Goal: Transaction & Acquisition: Purchase product/service

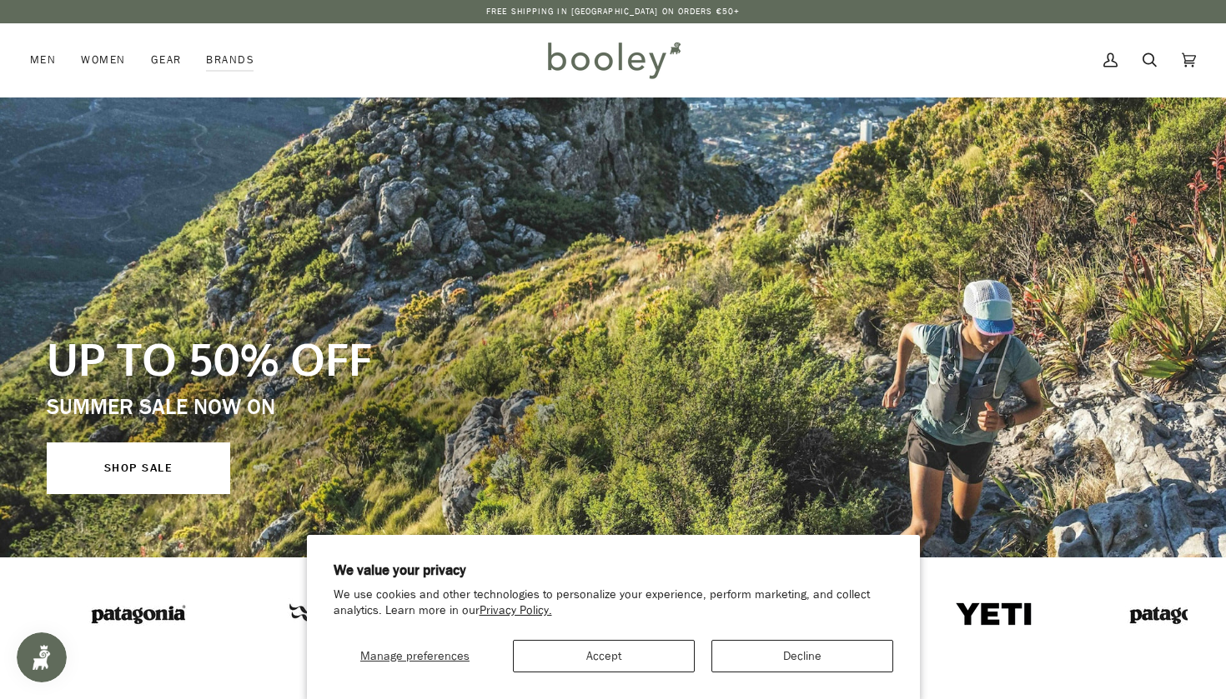
click at [629, 664] on button "Accept" at bounding box center [604, 656] width 182 height 33
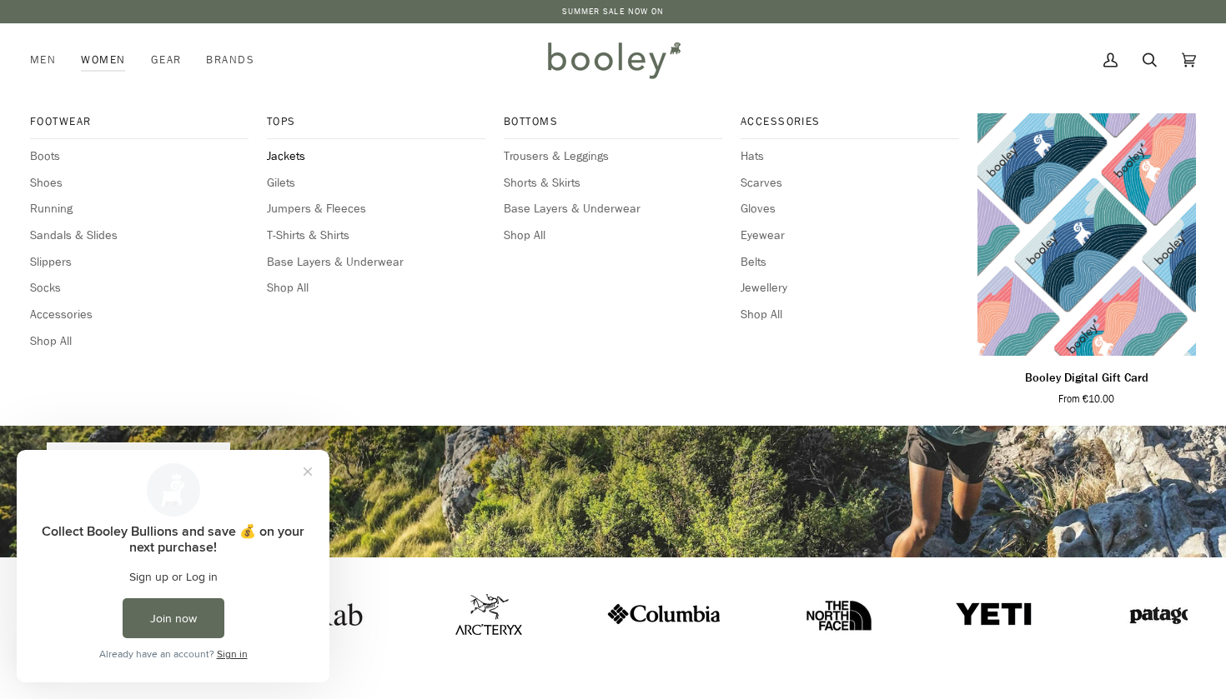
click at [283, 154] on span "Jackets" at bounding box center [376, 157] width 218 height 18
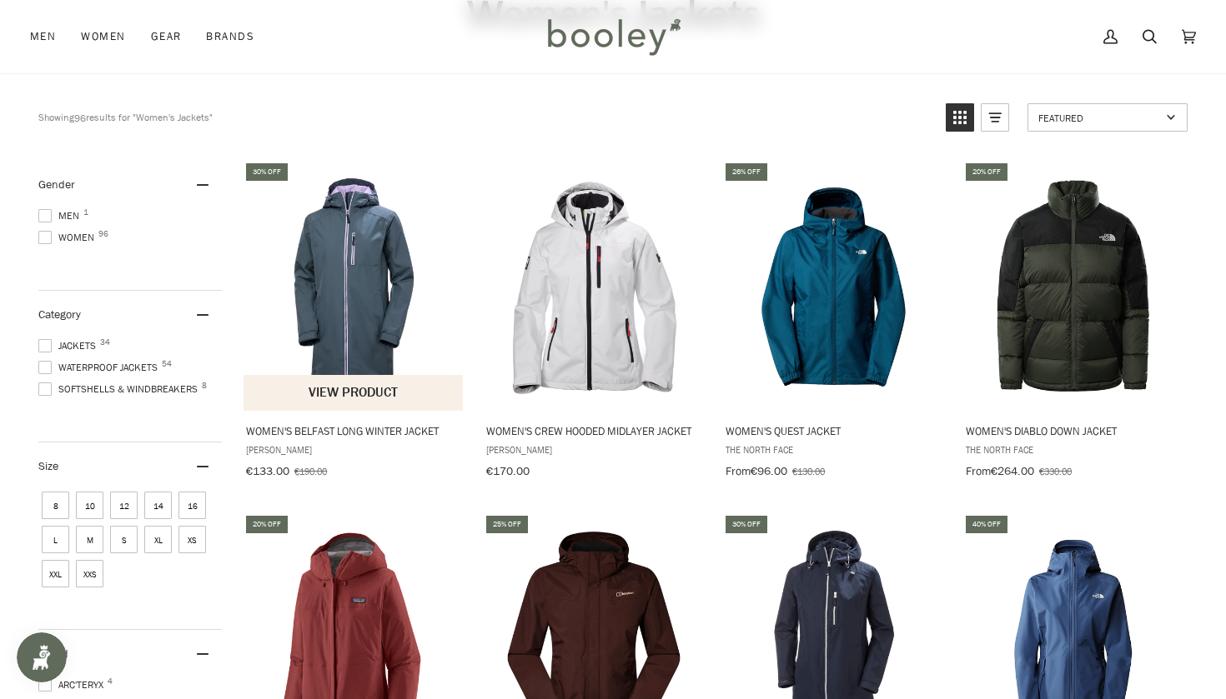
scroll to position [139, 0]
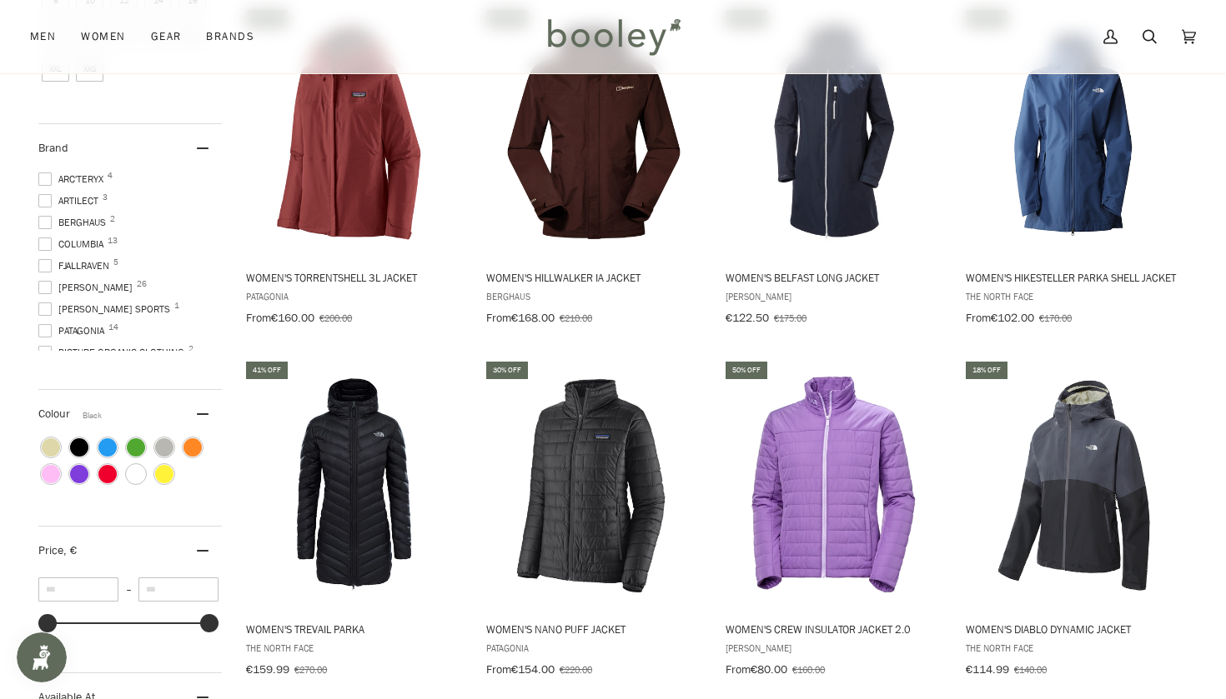
click at [82, 449] on span "Colour: Black" at bounding box center [79, 448] width 18 height 18
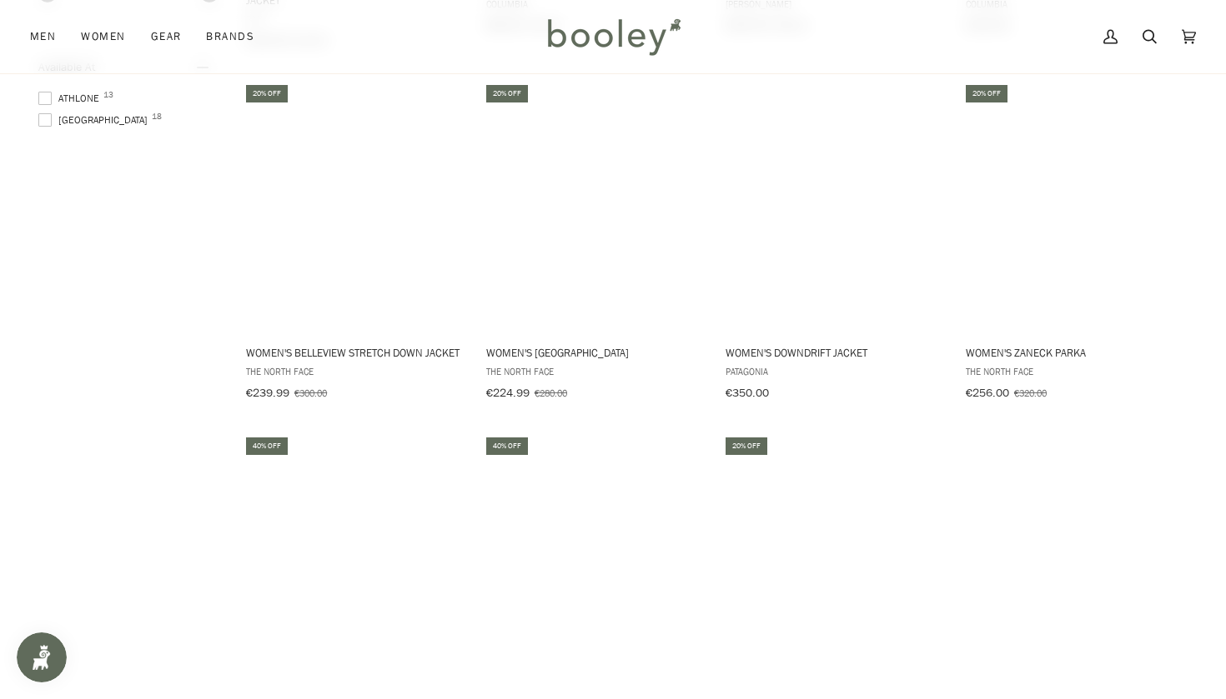
scroll to position [1279, 0]
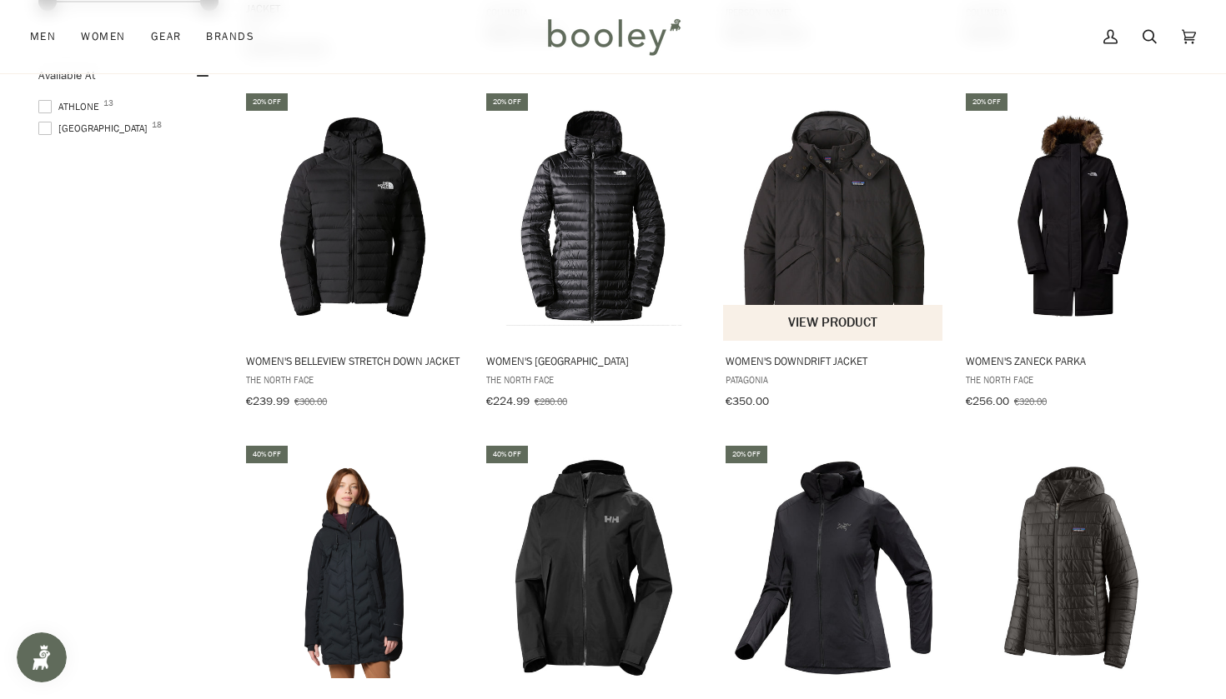
click at [850, 178] on img "Women's Downdrift Jacket" at bounding box center [833, 216] width 221 height 221
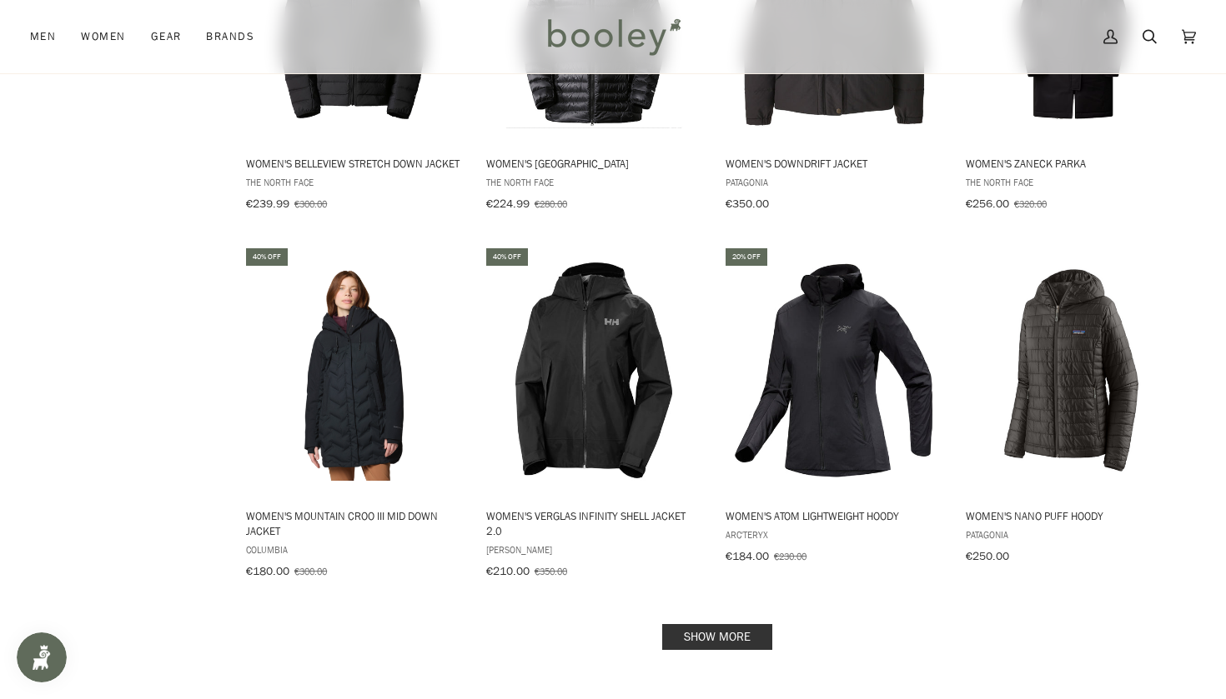
scroll to position [1655, 0]
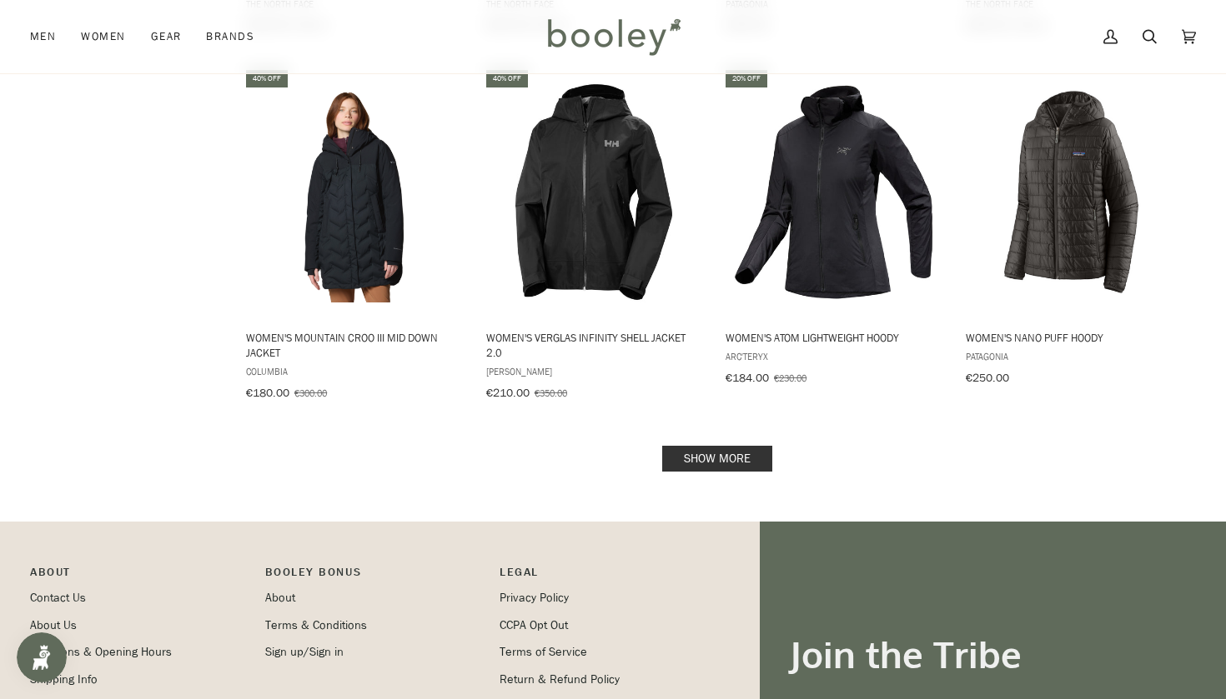
click at [701, 454] on link "Show more" at bounding box center [717, 459] width 110 height 26
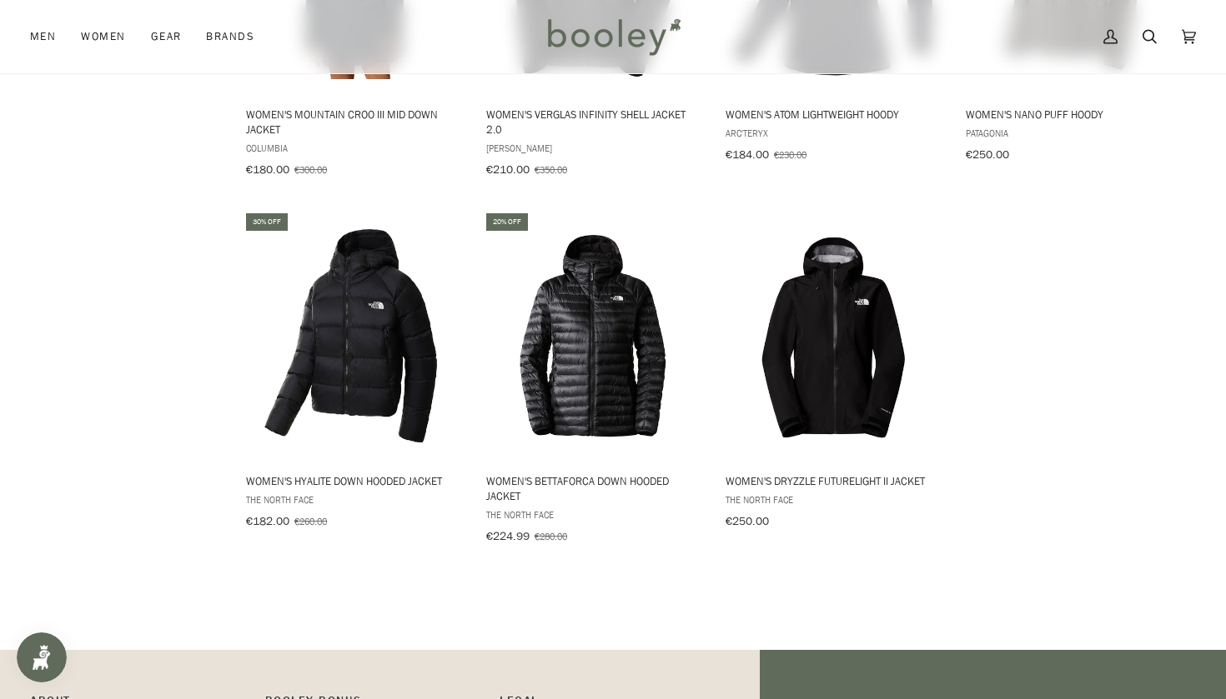
scroll to position [2121, 0]
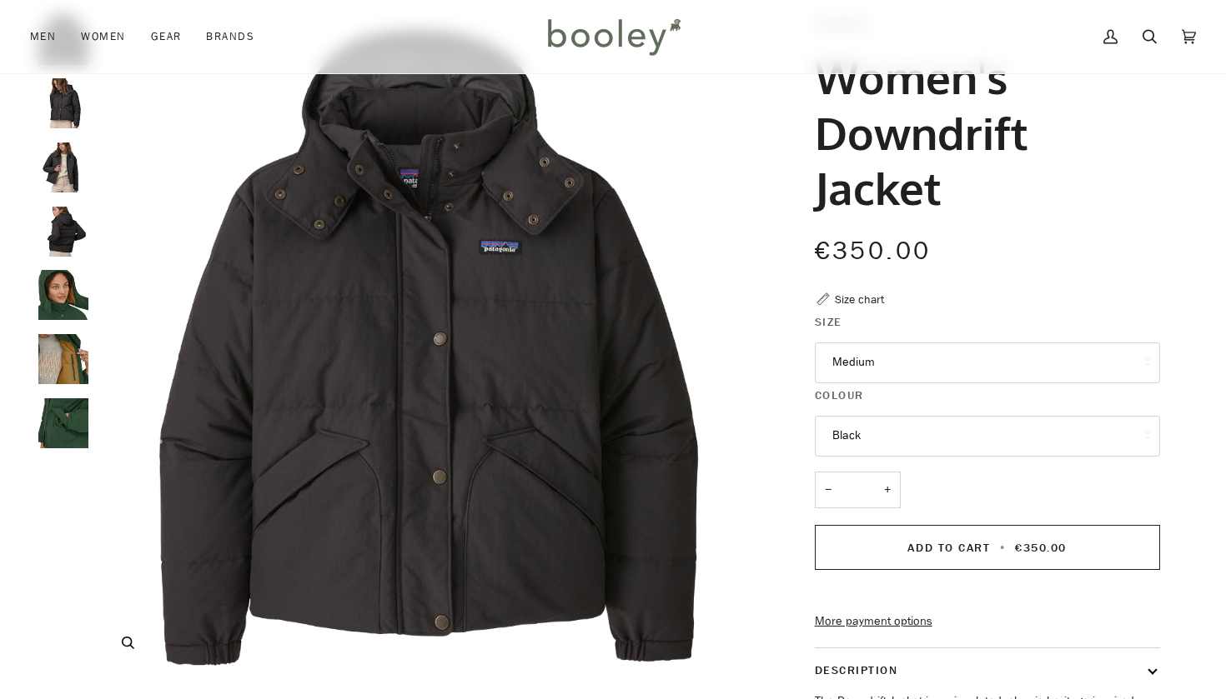
scroll to position [108, 0]
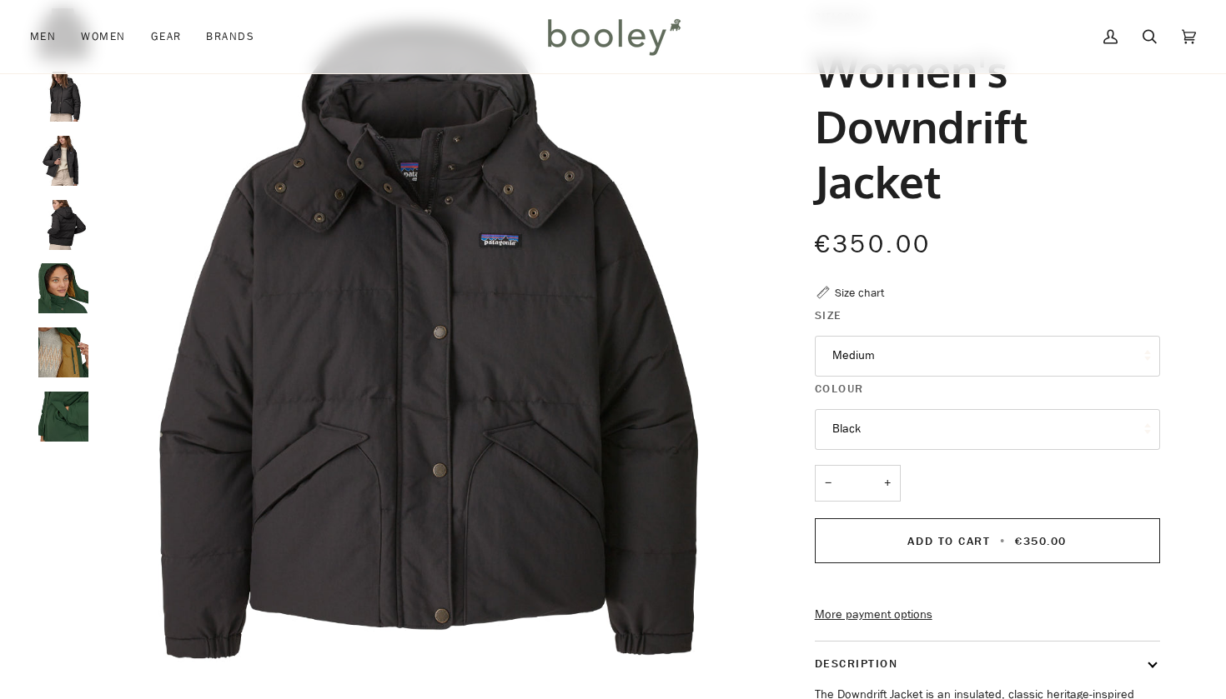
click at [63, 103] on img "Patagonia Women's Downdrift Jacket Black - Booley Galway" at bounding box center [63, 97] width 50 height 50
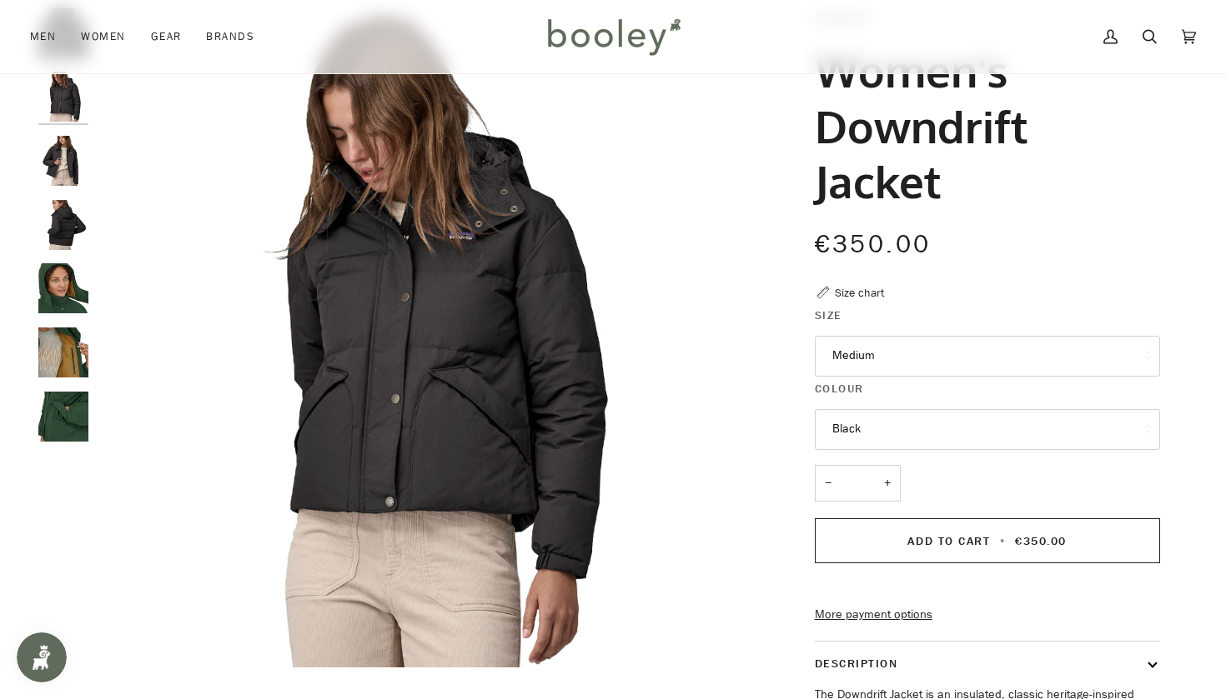
scroll to position [0, 0]
click at [58, 149] on img "Patagonia Women's Downdrift Jacket Black - Booley Galway" at bounding box center [63, 161] width 50 height 50
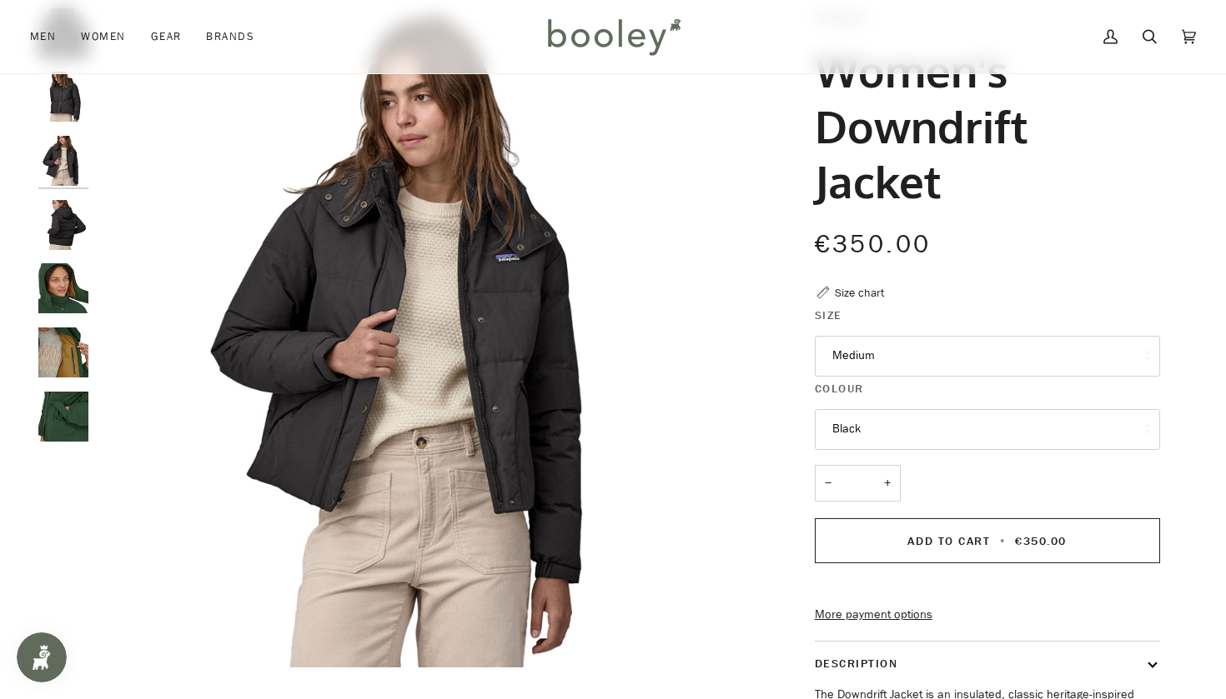
click at [60, 216] on img "Patagonia Women's Downdrift Jacket Black - Booley Galway" at bounding box center [63, 225] width 50 height 50
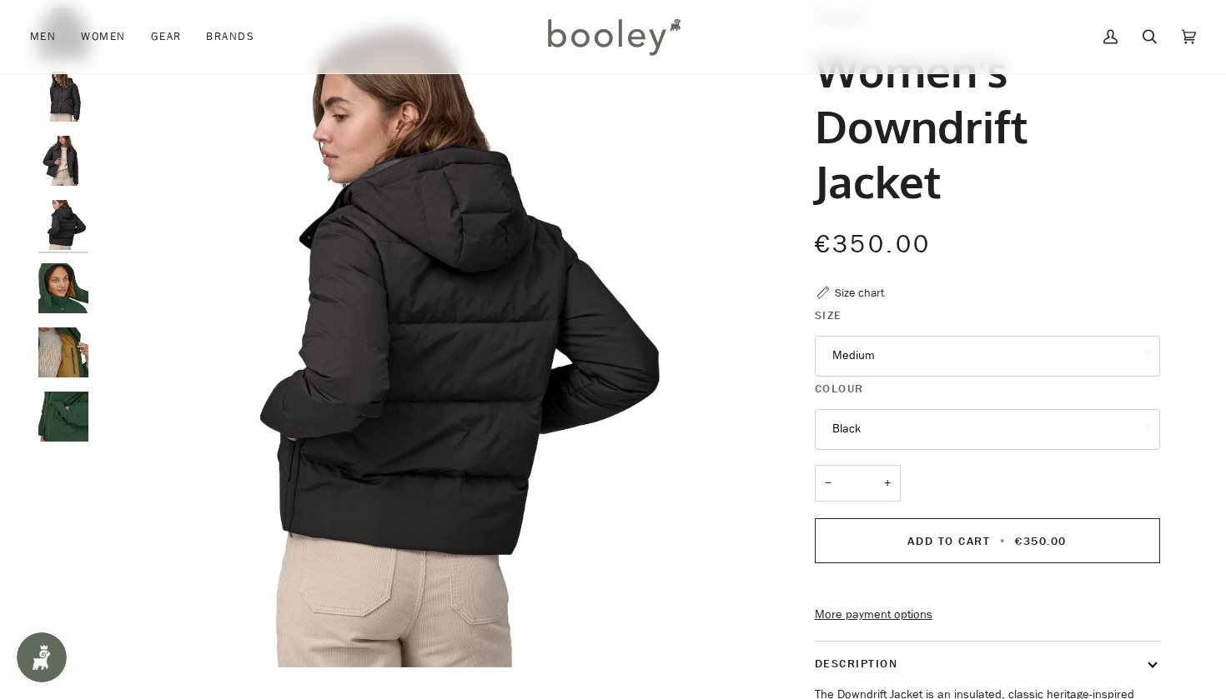
click at [63, 285] on img "Patagonia Women's Downdrift Jacket - Booley Galway" at bounding box center [63, 288] width 50 height 50
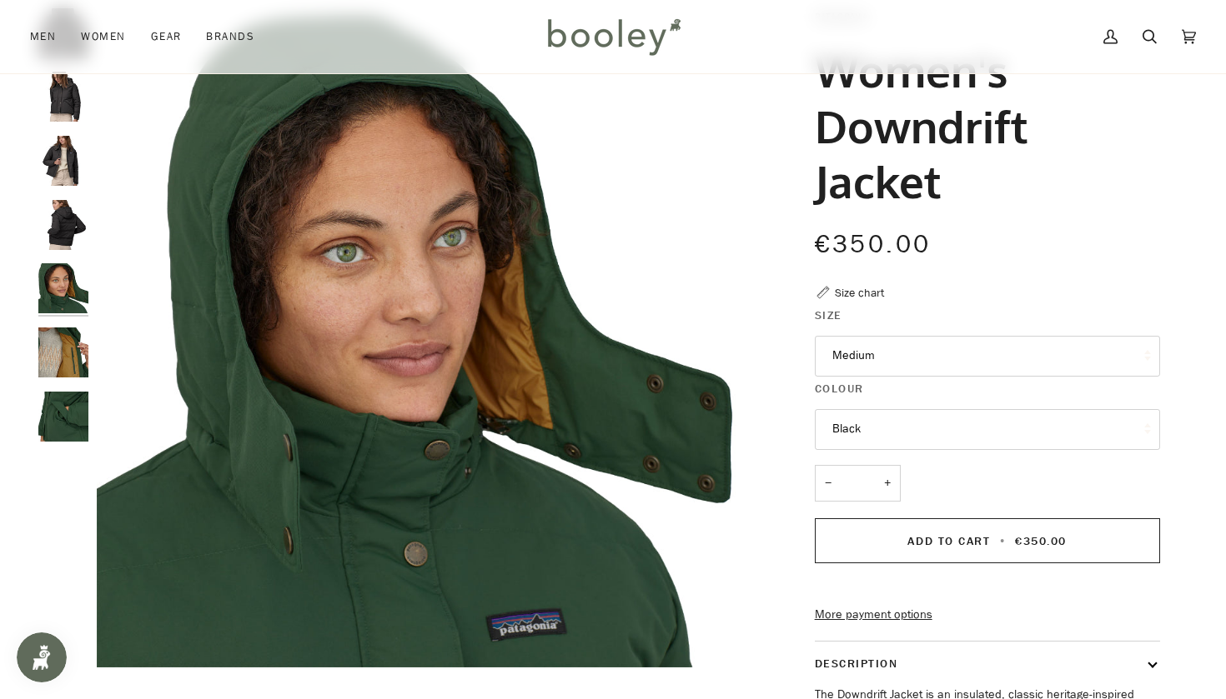
click at [63, 341] on img "Patagonia Women's Downdrift Jacket - Booley Galway" at bounding box center [63, 353] width 50 height 50
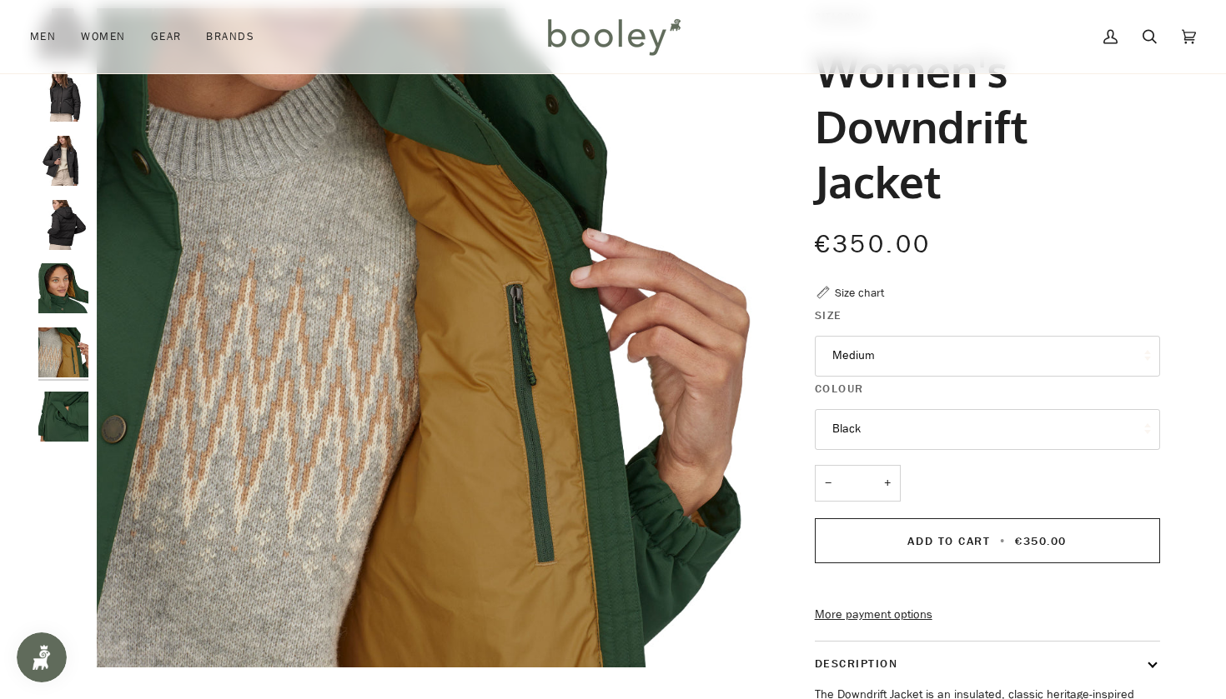
click at [66, 407] on img "Patagonia Women's Downdrift Jacket - Booley Galway" at bounding box center [63, 417] width 50 height 50
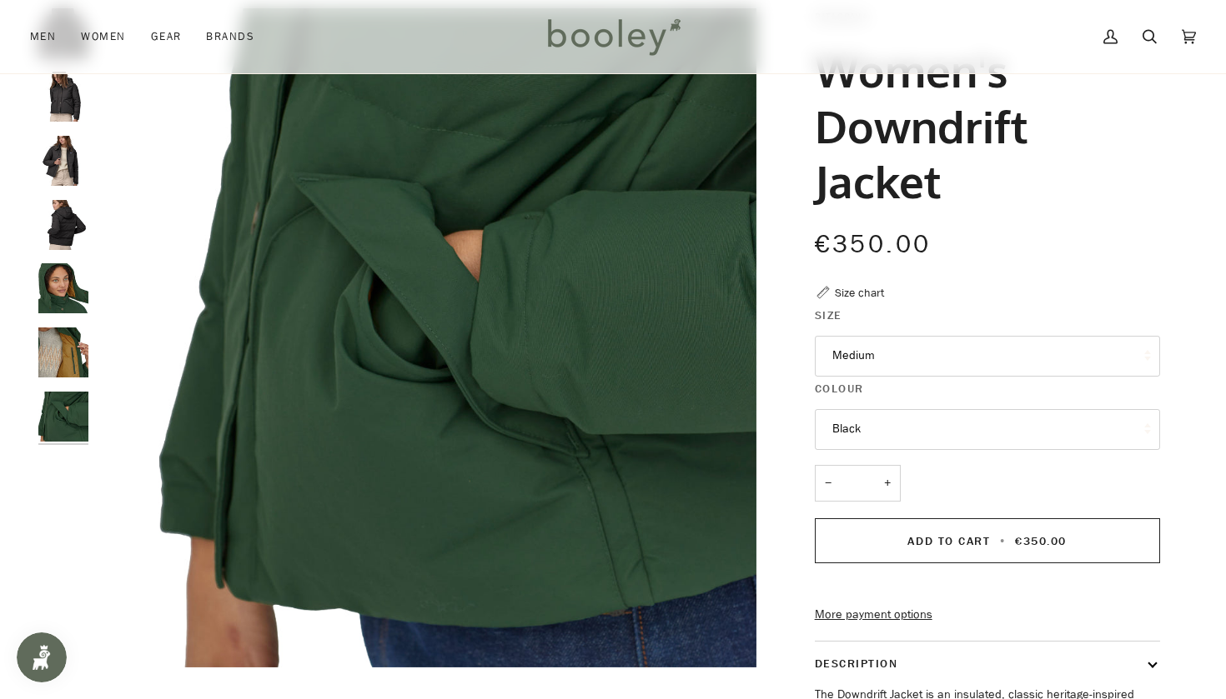
click at [60, 362] on img "Patagonia Women's Downdrift Jacket - Booley Galway" at bounding box center [63, 353] width 50 height 50
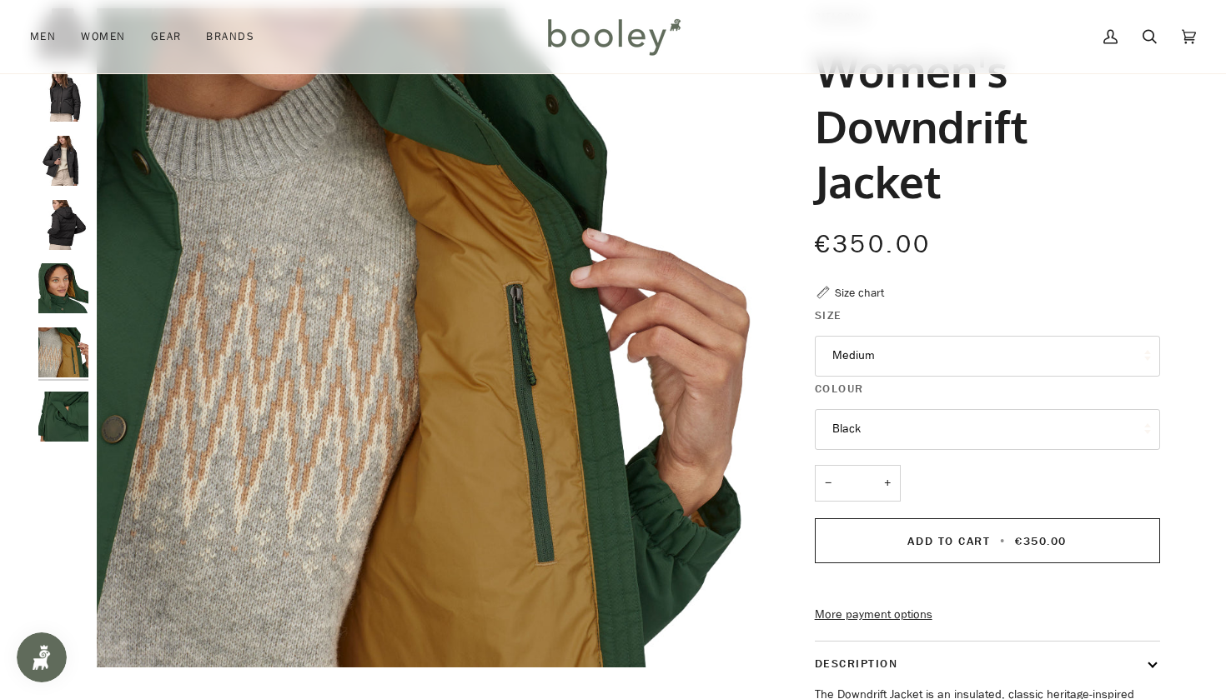
click at [60, 241] on img "Patagonia Women's Downdrift Jacket Black - Booley Galway" at bounding box center [63, 225] width 50 height 50
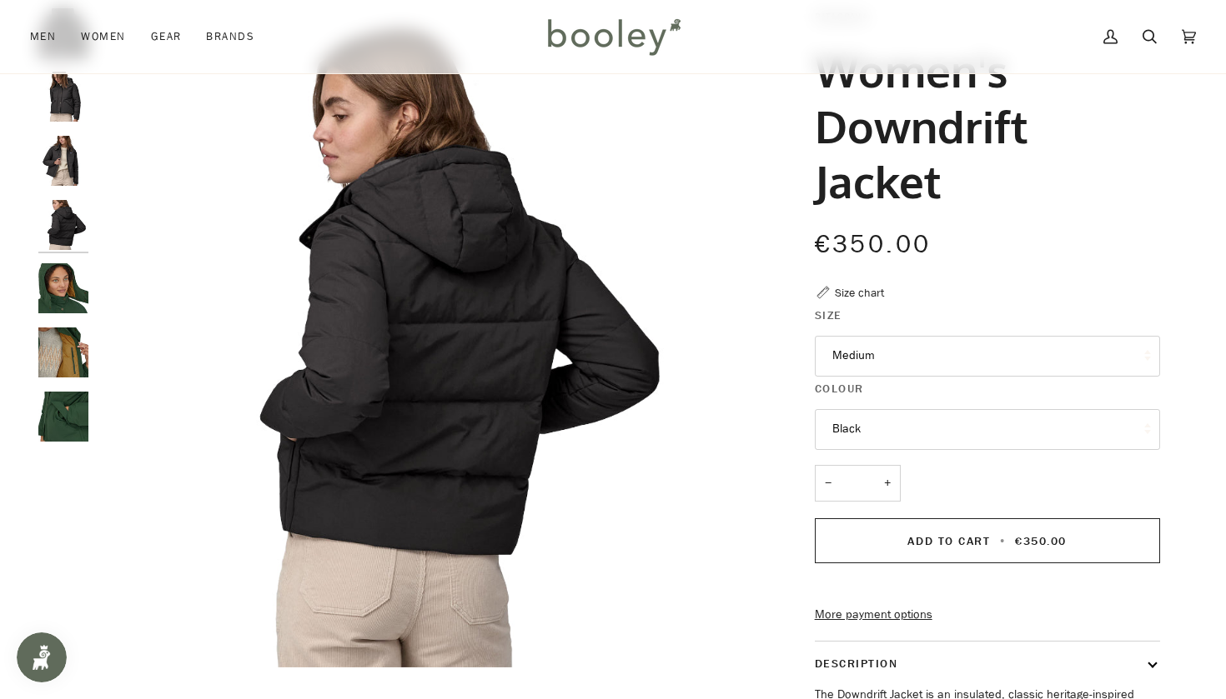
click at [59, 156] on img "Patagonia Women's Downdrift Jacket Black - Booley Galway" at bounding box center [63, 161] width 50 height 50
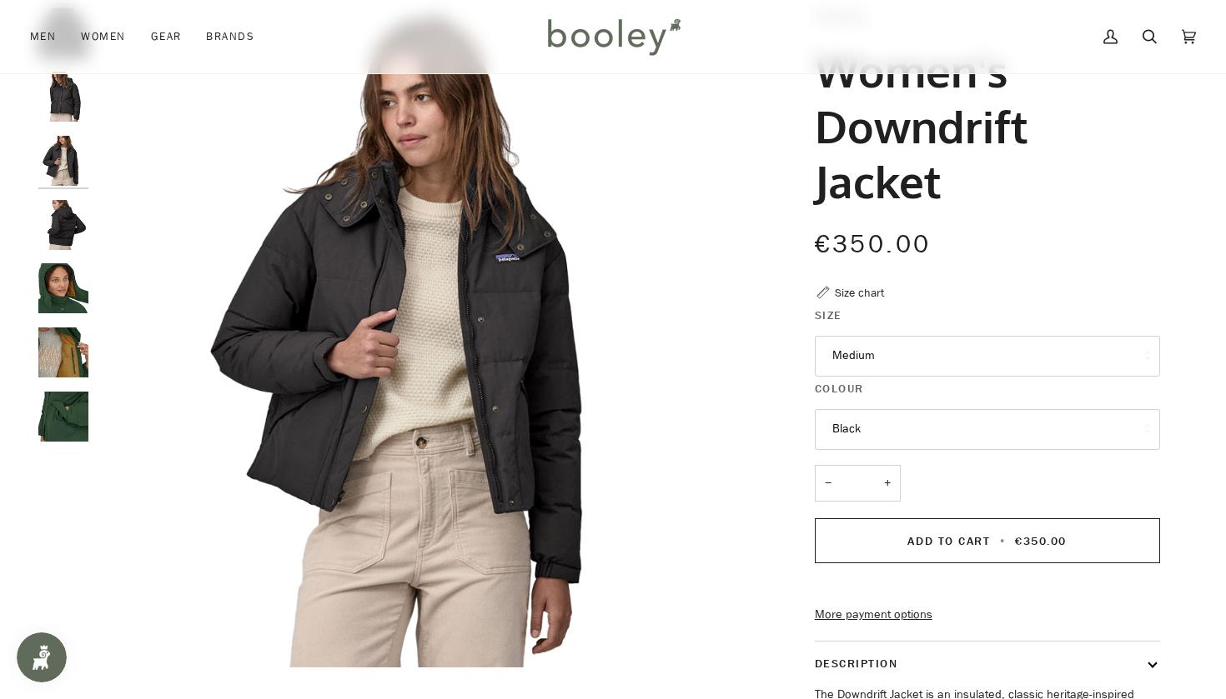
click at [60, 97] on img "Patagonia Women's Downdrift Jacket Black - Booley Galway" at bounding box center [63, 97] width 50 height 50
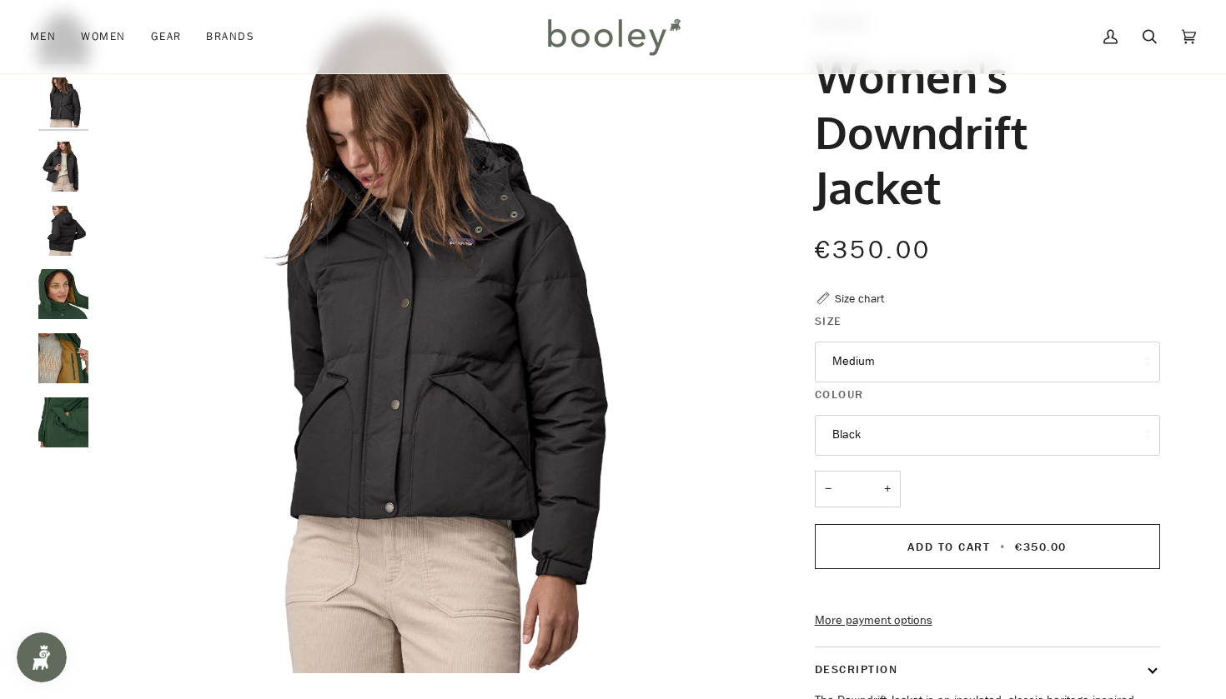
scroll to position [103, 0]
